Goal: Transaction & Acquisition: Purchase product/service

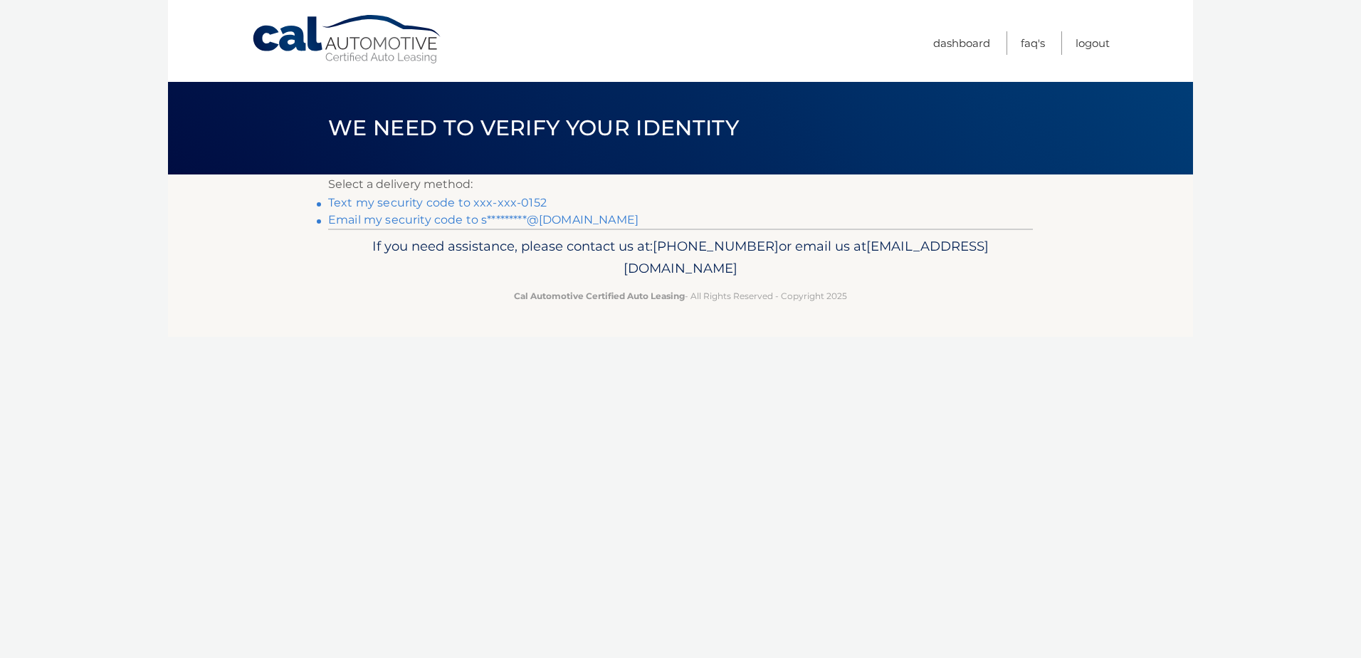
click at [391, 204] on link "Text my security code to xxx-xxx-0152" at bounding box center [437, 203] width 219 height 14
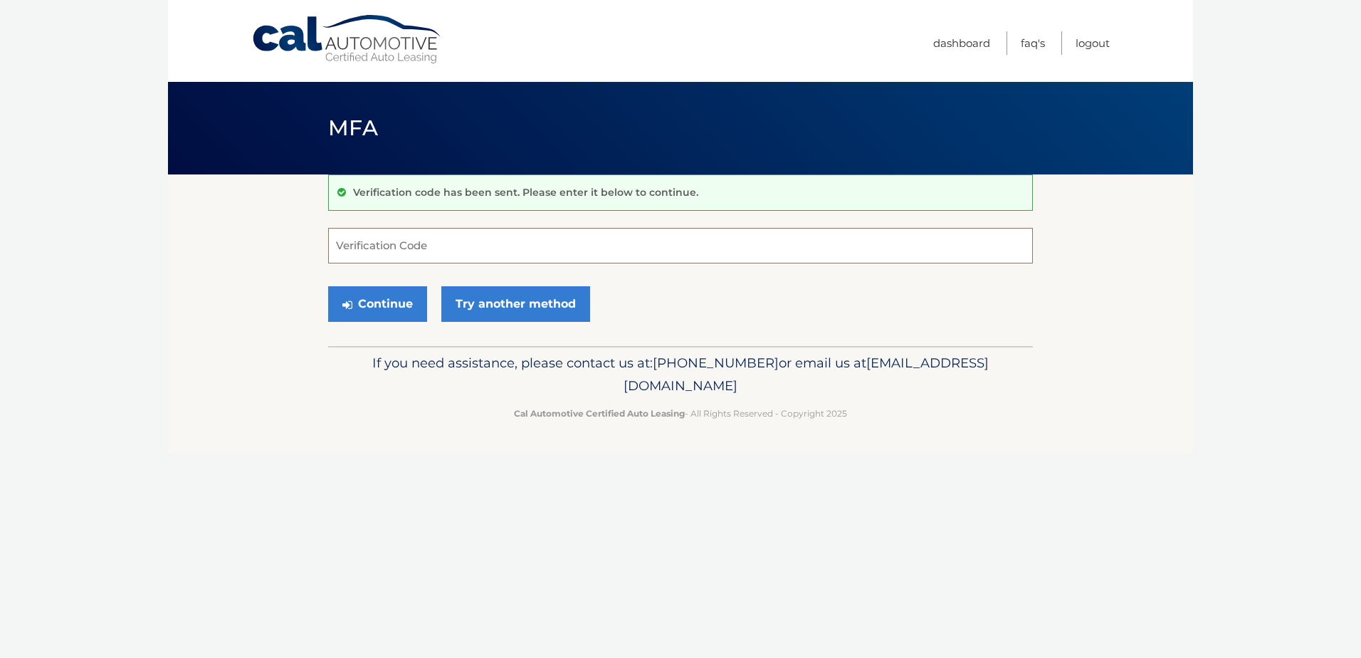
click at [409, 251] on input "Verification Code" at bounding box center [680, 246] width 705 height 36
type input "473481"
click at [403, 305] on button "Continue" at bounding box center [377, 304] width 99 height 36
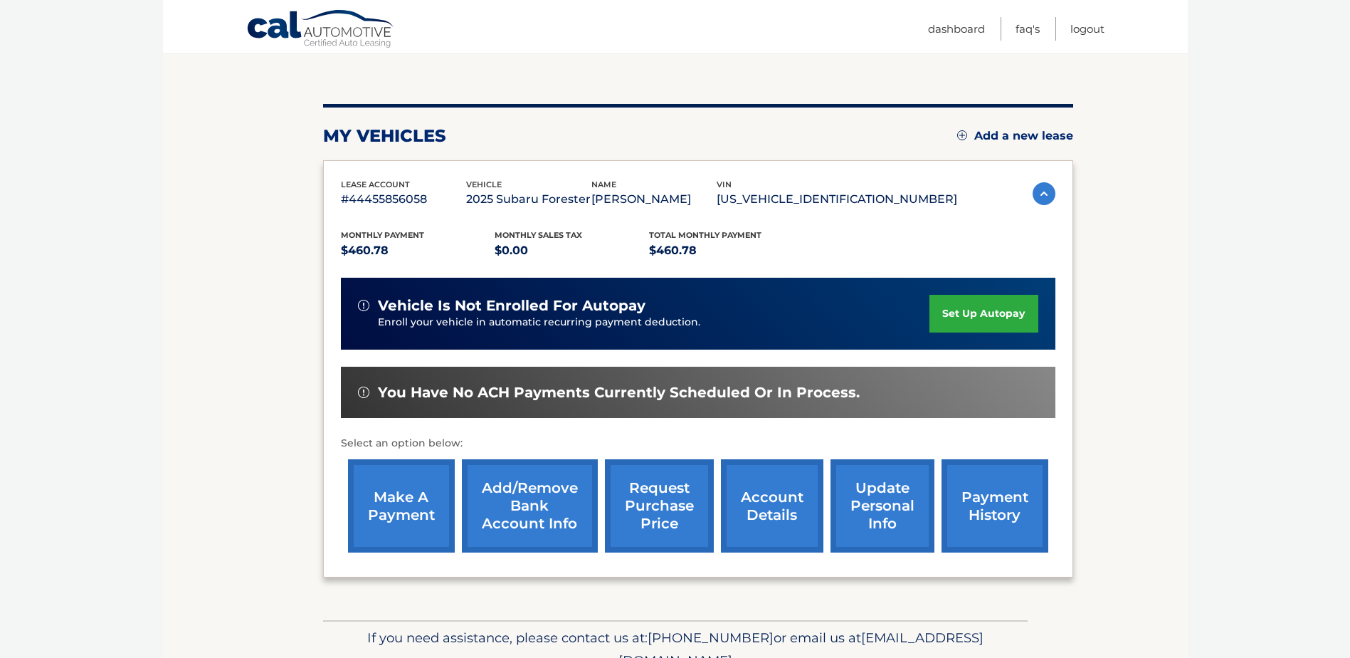
scroll to position [142, 0]
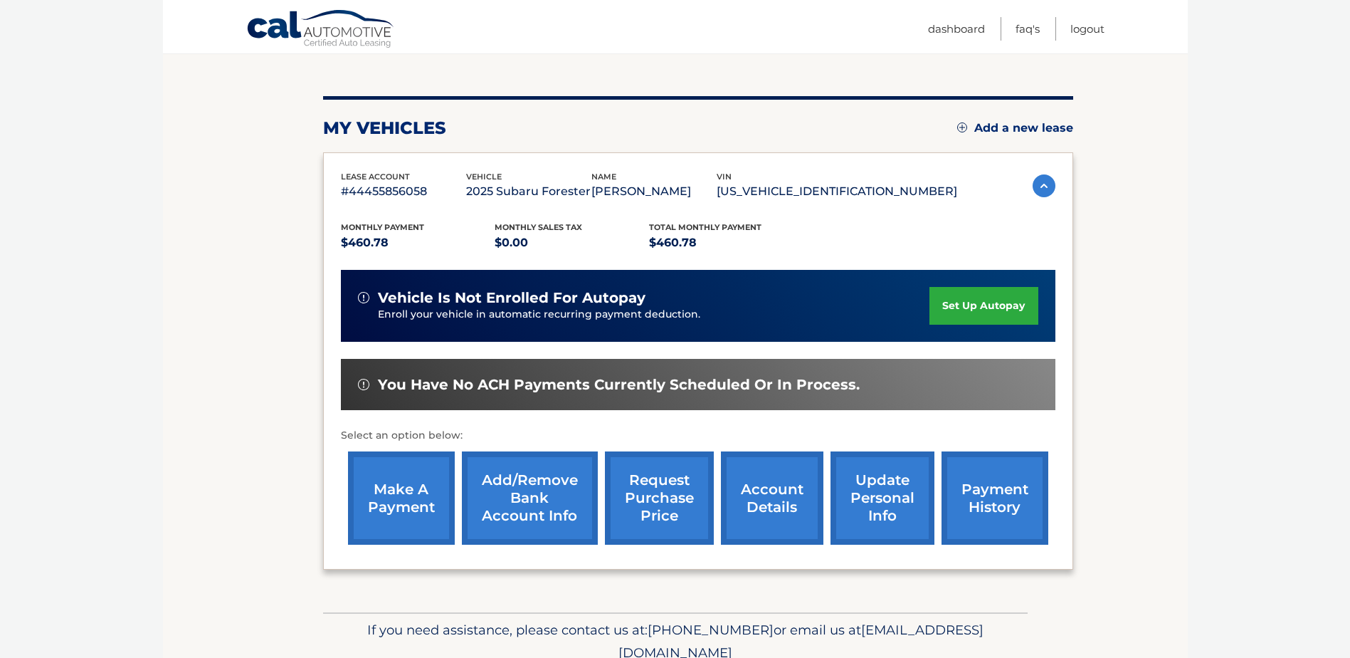
click at [427, 498] on link "make a payment" at bounding box center [401, 497] width 107 height 93
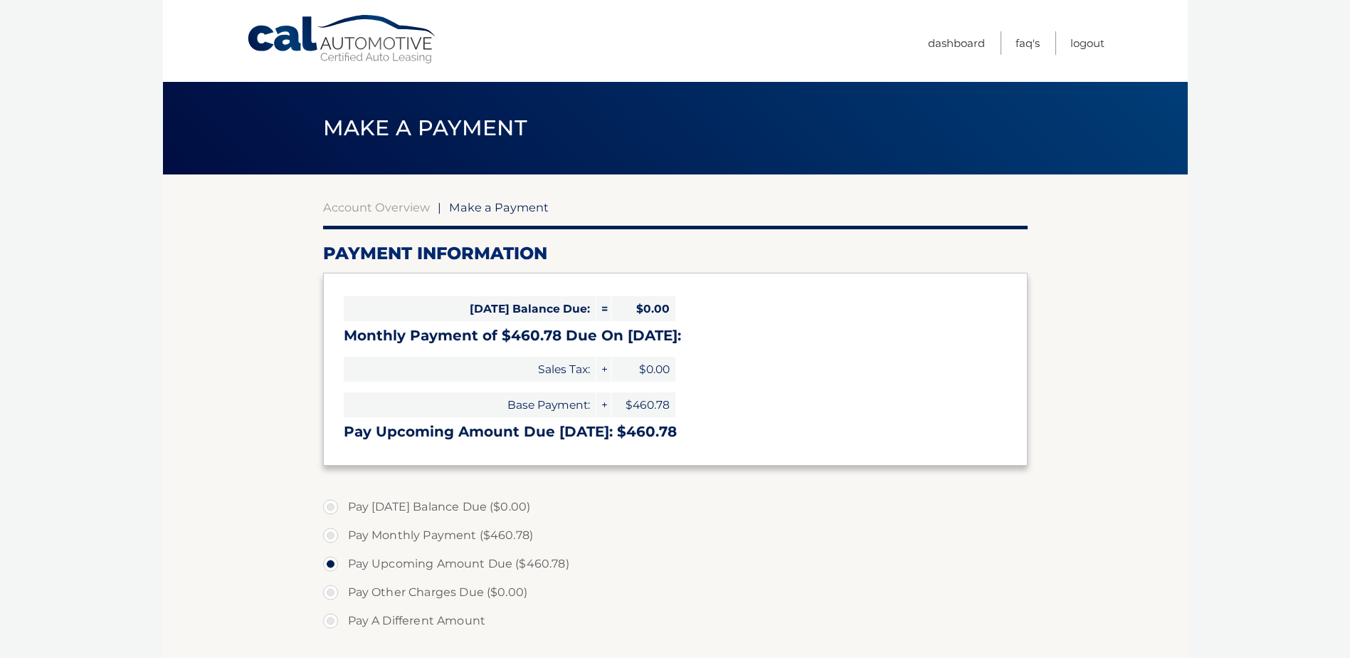
select select "N2ZmN2YwMTAtYjMyNi00NzAyLTljNTktZTZhY2Q2MjNlNjcy"
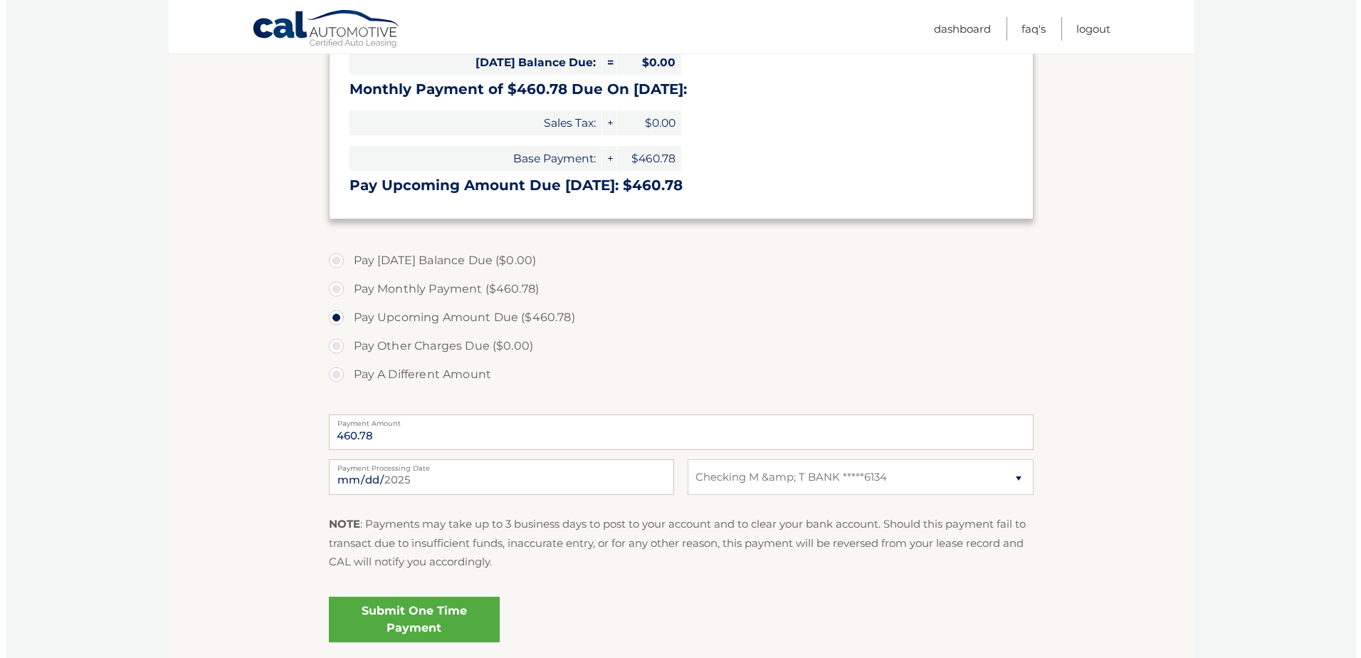
scroll to position [285, 0]
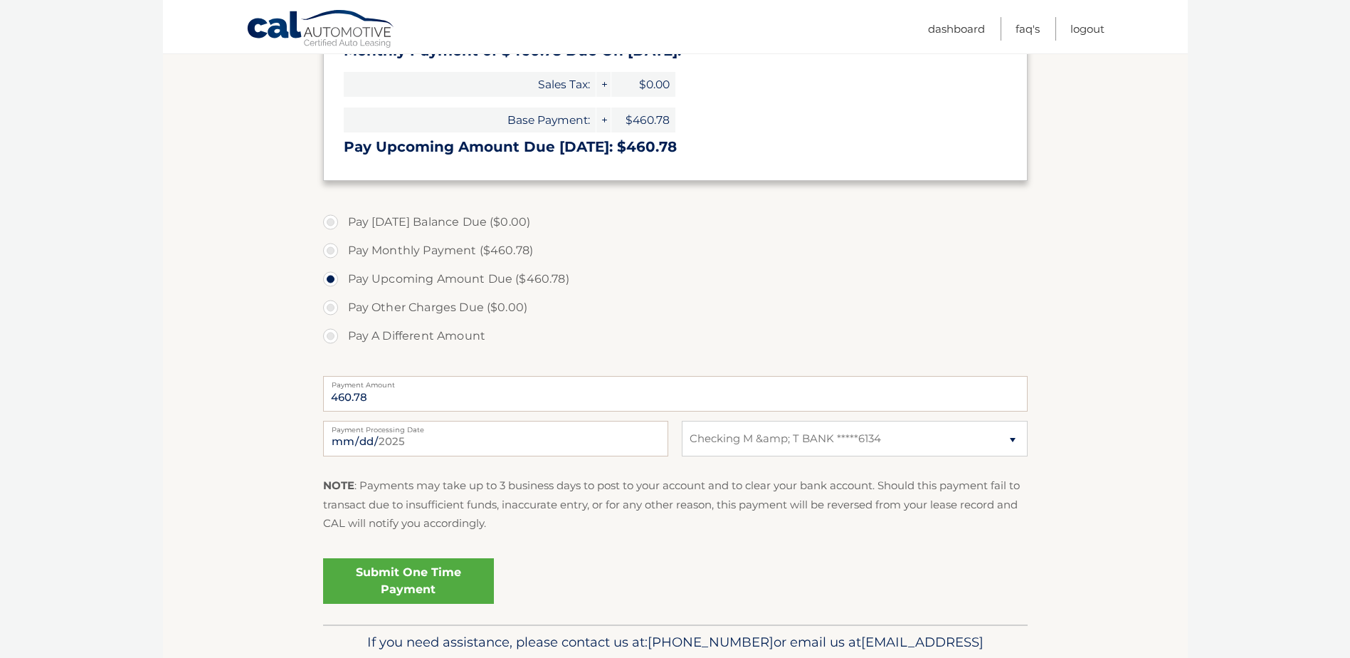
click at [414, 582] on link "Submit One Time Payment" at bounding box center [408, 581] width 171 height 46
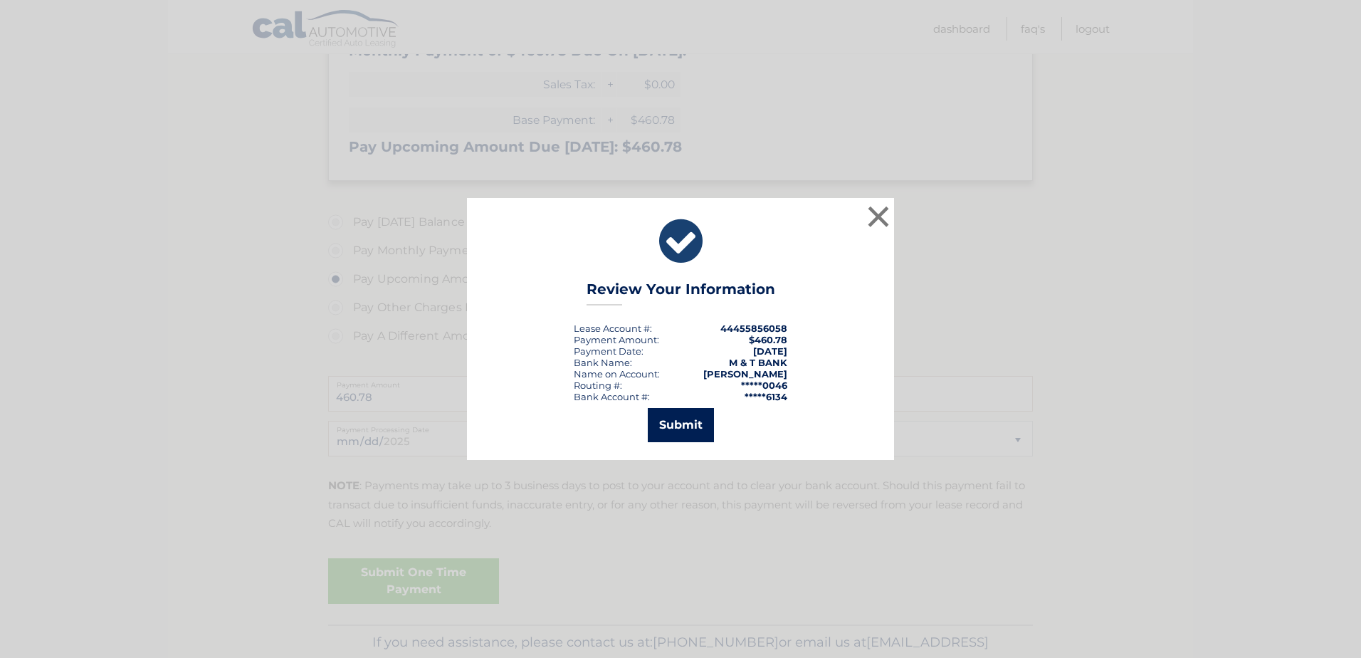
click at [680, 428] on button "Submit" at bounding box center [681, 425] width 66 height 34
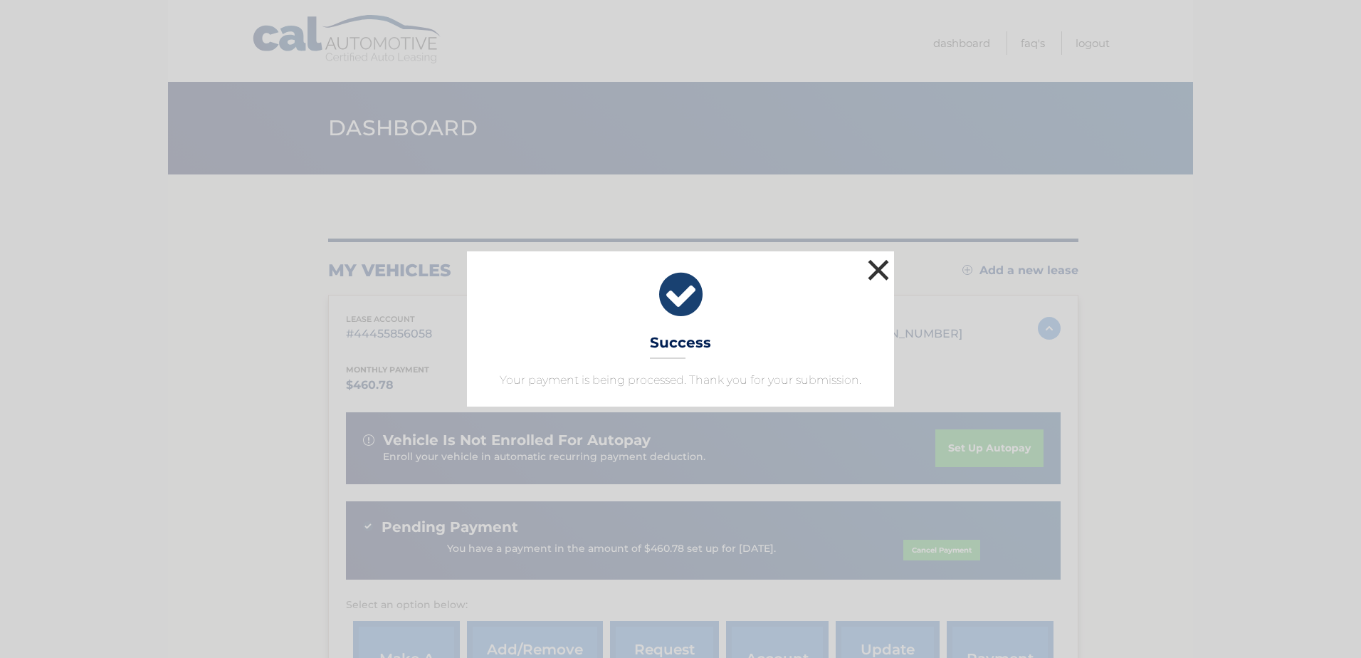
click at [874, 271] on button "×" at bounding box center [878, 270] width 28 height 28
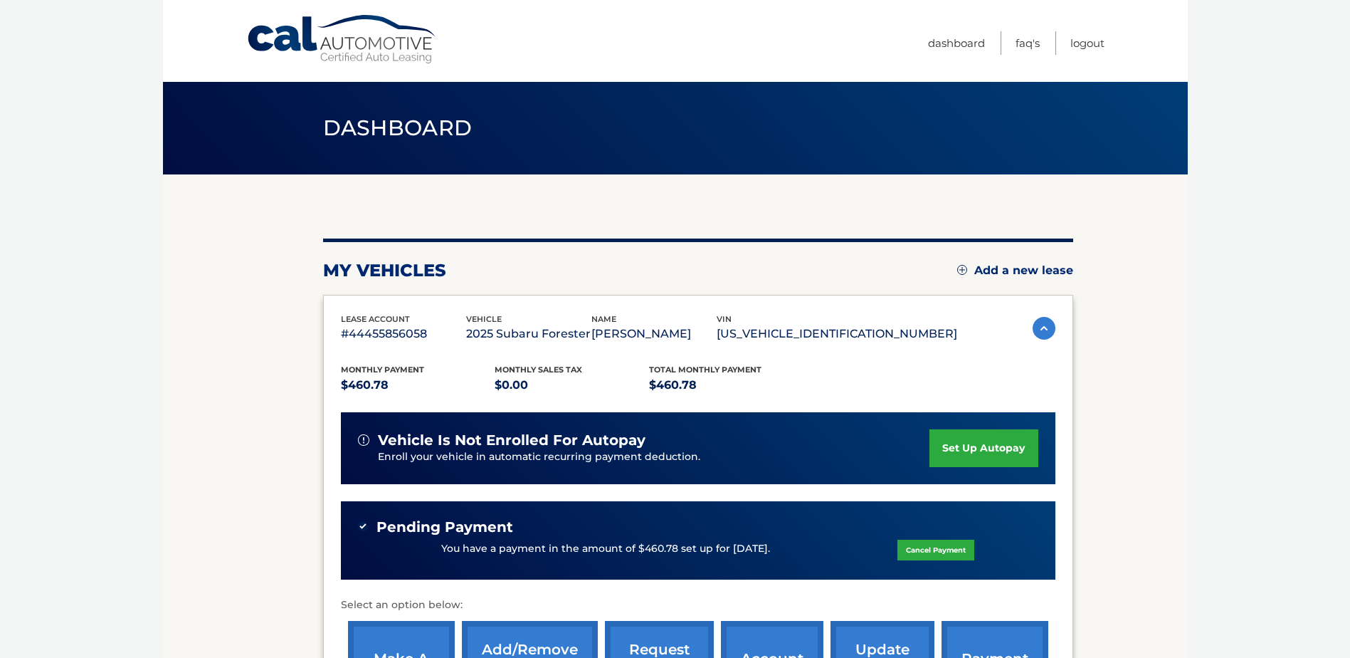
click at [483, 537] on div "You have a payment in the amount of $460.78 set up for 8/13/2025. Cancel Payment" at bounding box center [698, 548] width 681 height 27
click at [1084, 41] on link "Logout" at bounding box center [1088, 42] width 34 height 23
